Goal: Task Accomplishment & Management: Manage account settings

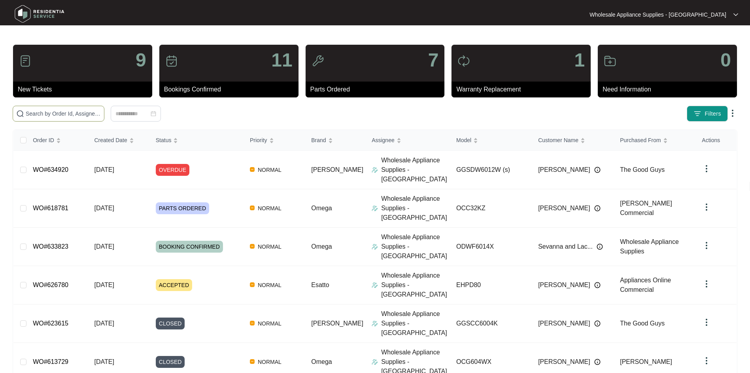
click at [72, 111] on input "text" at bounding box center [63, 113] width 75 height 9
paste input "626780"
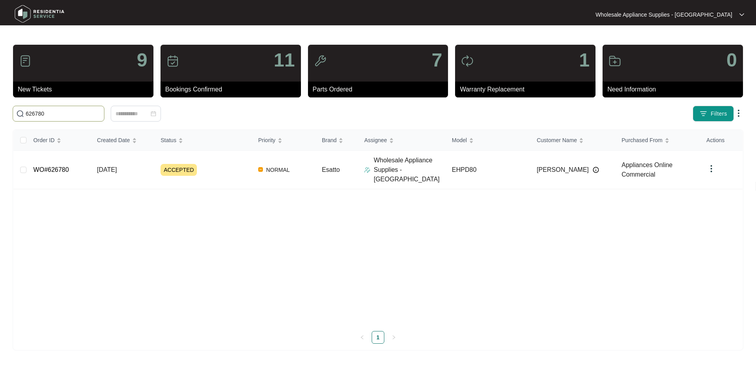
type input "626780"
click at [115, 166] on span "[DATE]" at bounding box center [107, 169] width 20 height 7
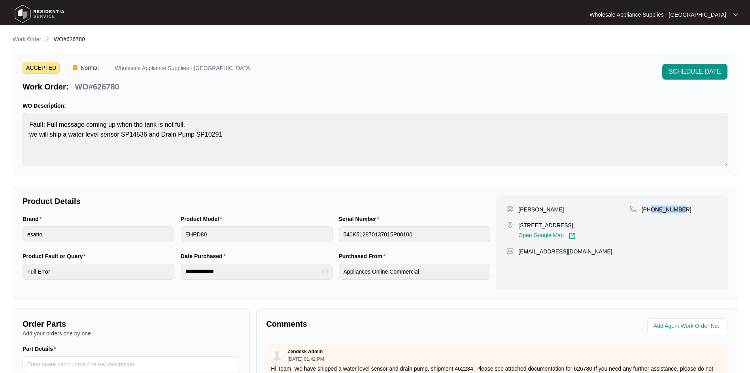
drag, startPoint x: 678, startPoint y: 209, endPoint x: 652, endPoint y: 210, distance: 26.1
click at [652, 210] on p "[PHONE_NUMBER]" at bounding box center [667, 209] width 50 height 8
copy p "422753061"
click at [701, 72] on span "SCHEDULE DATE" at bounding box center [695, 71] width 53 height 9
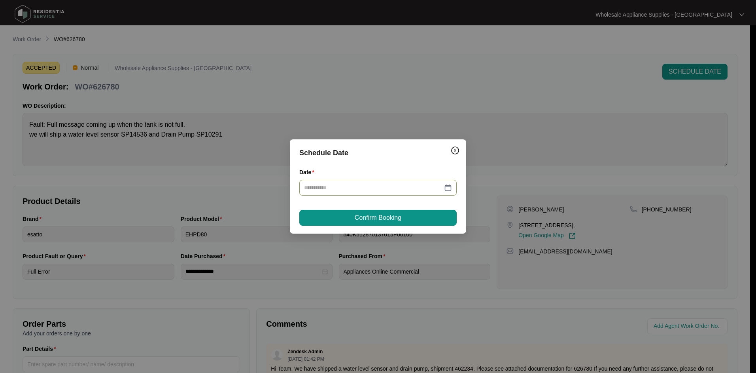
click at [353, 186] on input "Date" at bounding box center [373, 187] width 138 height 9
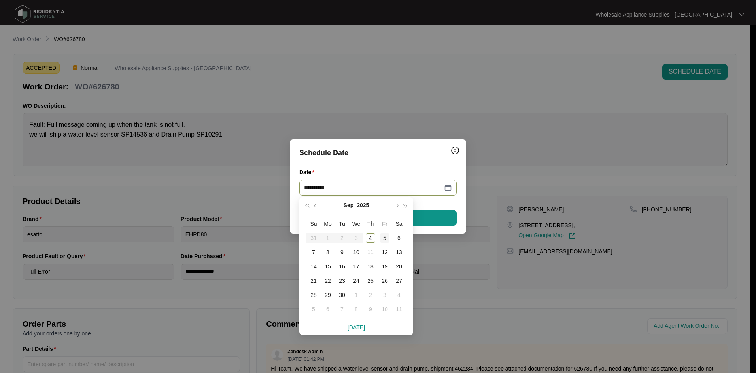
type input "**********"
click at [387, 238] on div "5" at bounding box center [384, 237] width 9 height 9
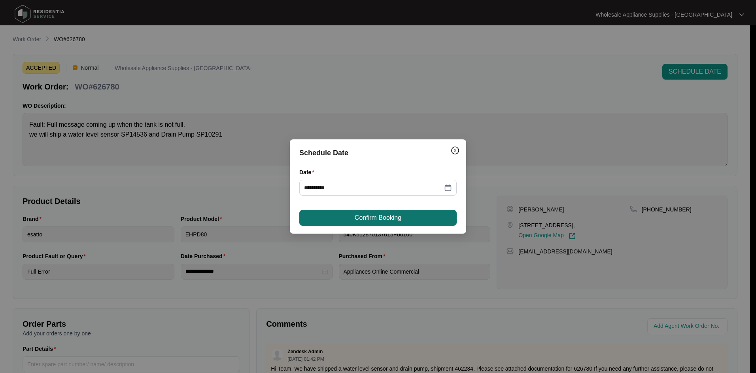
click at [386, 217] on span "Confirm Booking" at bounding box center [378, 217] width 47 height 9
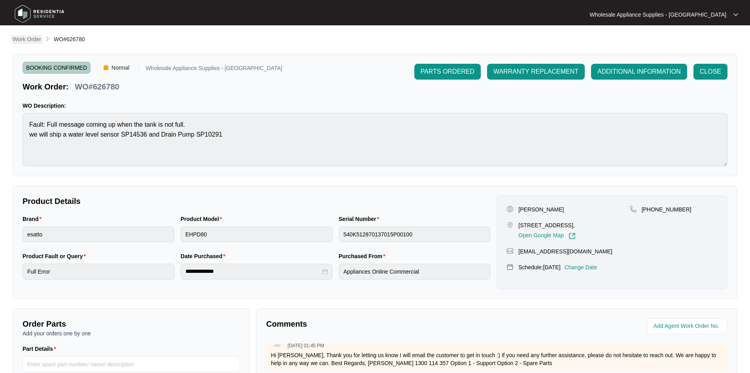
click at [28, 40] on p "Work Order" at bounding box center [27, 39] width 28 height 8
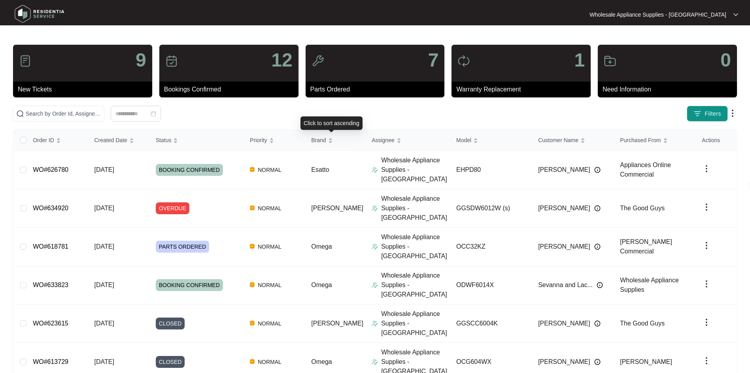
click at [364, 120] on div "Filters" at bounding box center [374, 114] width 731 height 16
